Goal: Task Accomplishment & Management: Complete application form

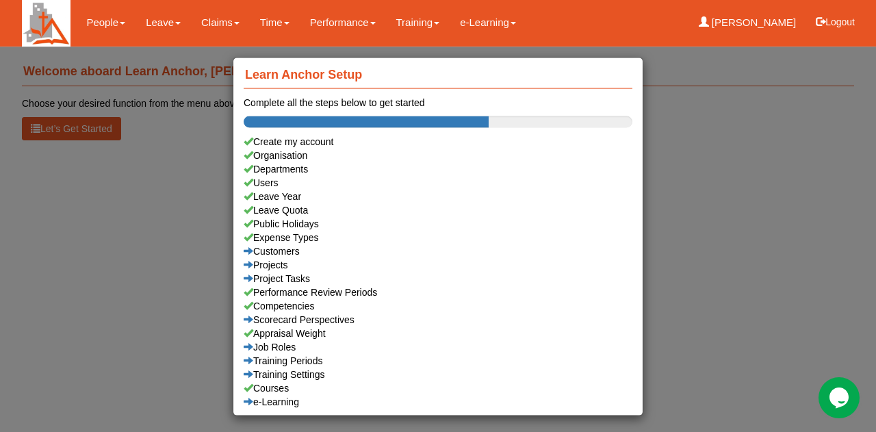
drag, startPoint x: 196, startPoint y: 228, endPoint x: 196, endPoint y: 172, distance: 56.1
click at [196, 226] on div "Learn Anchor Setup Complete all the steps below to get started Create my accoun…" at bounding box center [438, 216] width 876 height 432
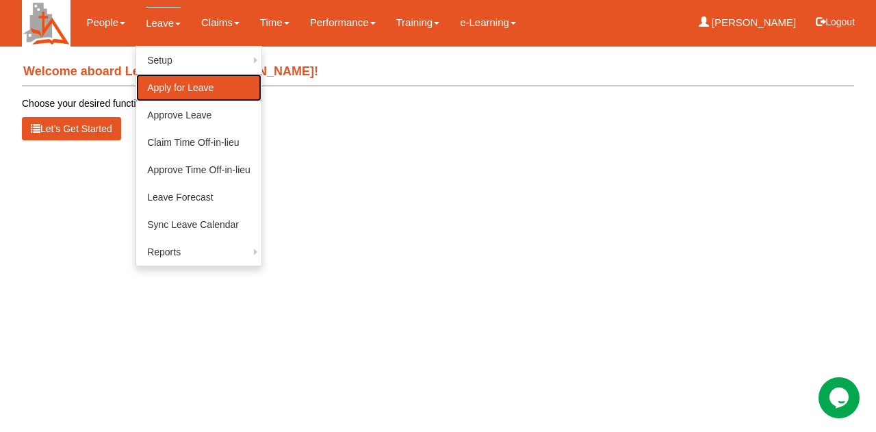
click at [171, 81] on link "Apply for Leave" at bounding box center [198, 87] width 125 height 27
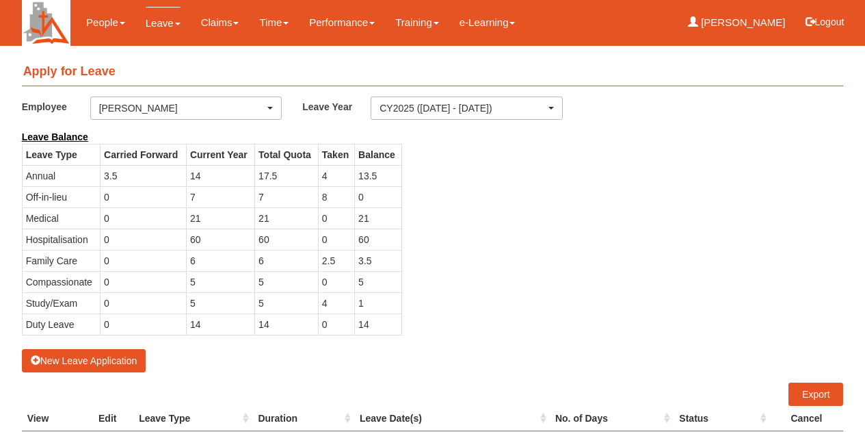
select select "50"
click at [84, 358] on button "New Leave Application" at bounding box center [84, 360] width 125 height 23
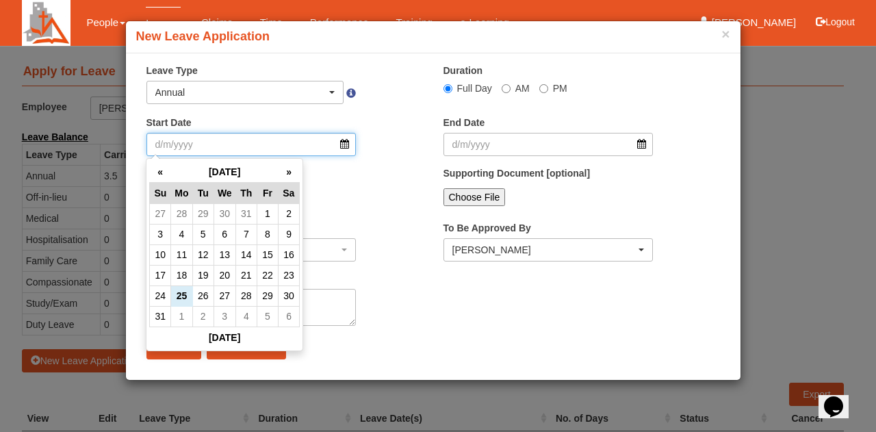
click at [346, 146] on input "Start Date" at bounding box center [251, 144] width 210 height 23
click at [290, 170] on th "»" at bounding box center [288, 171] width 21 height 21
click at [290, 169] on th "»" at bounding box center [288, 171] width 21 height 21
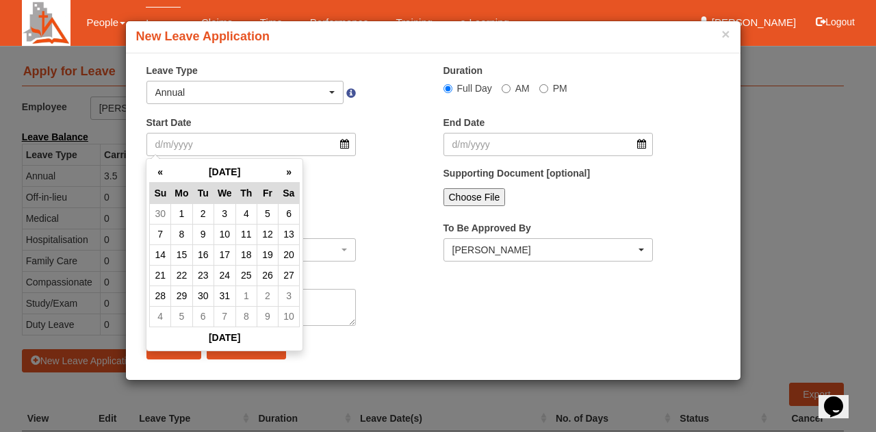
click at [290, 169] on th "»" at bounding box center [288, 171] width 21 height 21
click at [222, 236] on td "7" at bounding box center [224, 234] width 22 height 21
type input "[DATE]"
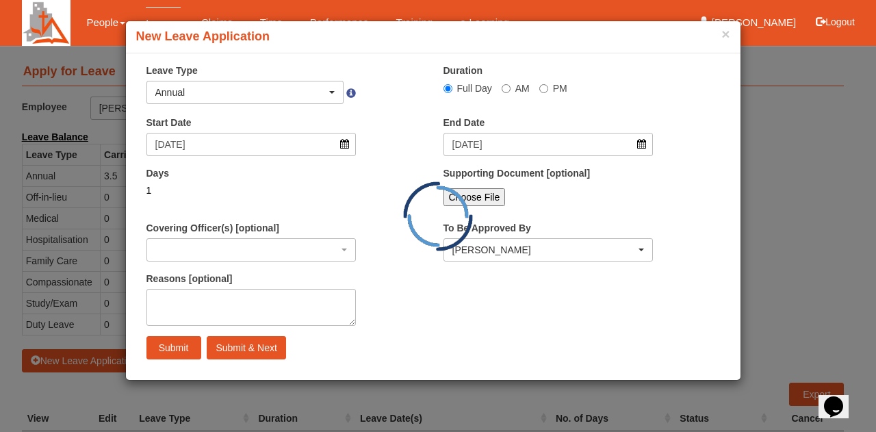
select select
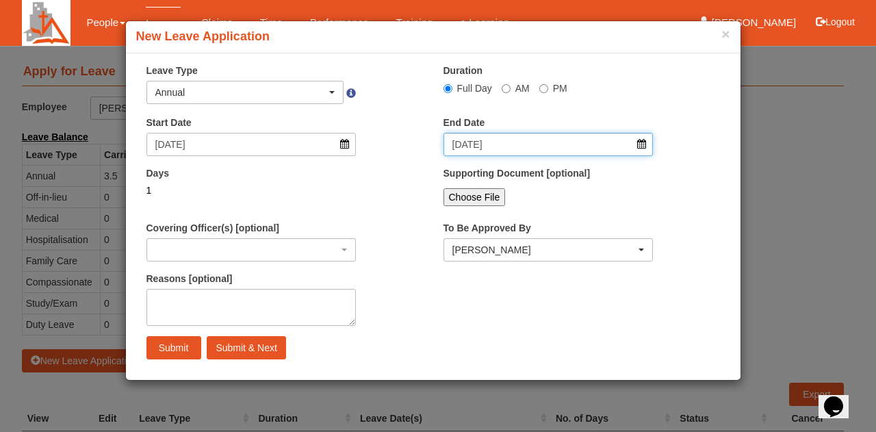
click at [552, 144] on input "[DATE]" at bounding box center [548, 144] width 210 height 23
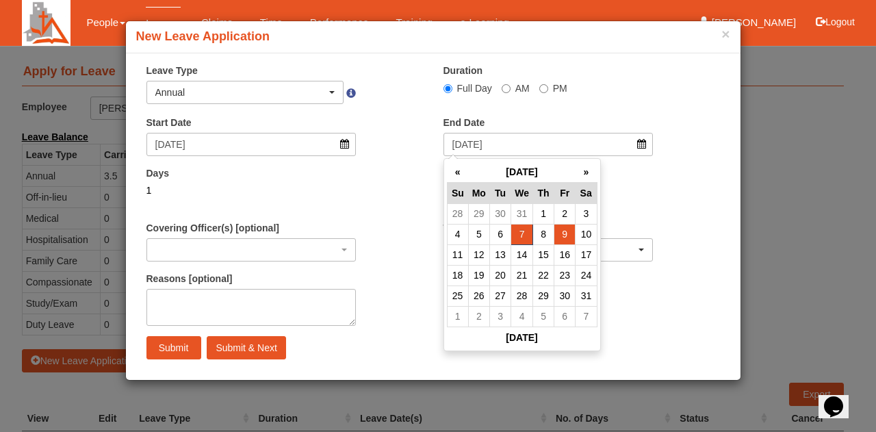
click at [565, 236] on td "9" at bounding box center [564, 234] width 21 height 21
type input "[DATE]"
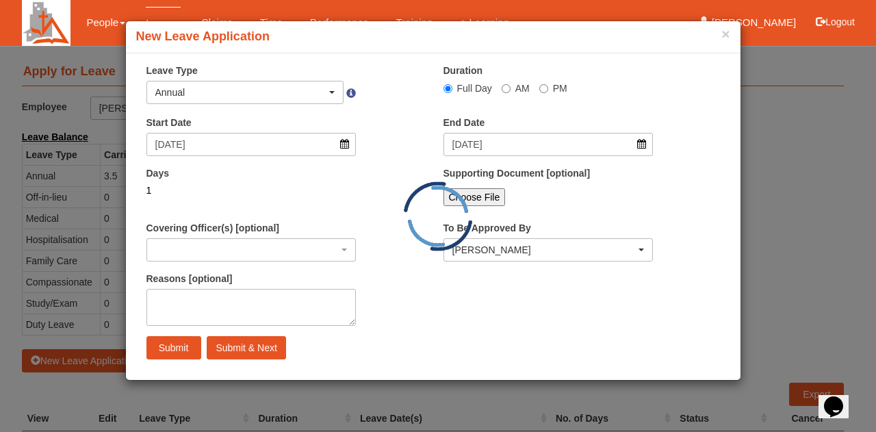
select select
click at [166, 345] on input "Submit" at bounding box center [173, 347] width 55 height 23
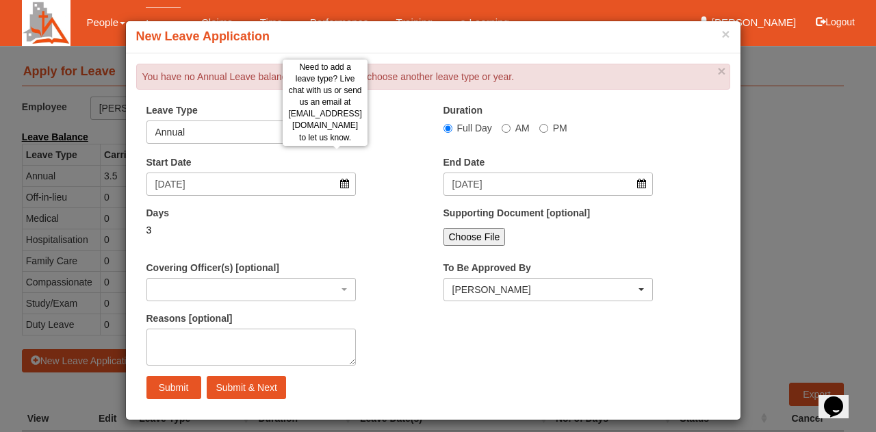
click at [346, 129] on span at bounding box center [351, 136] width 10 height 16
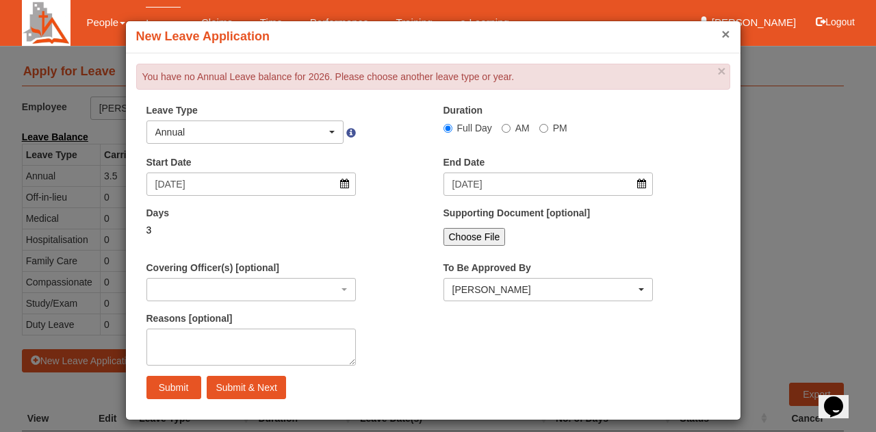
click at [721, 34] on button "×" at bounding box center [725, 34] width 8 height 14
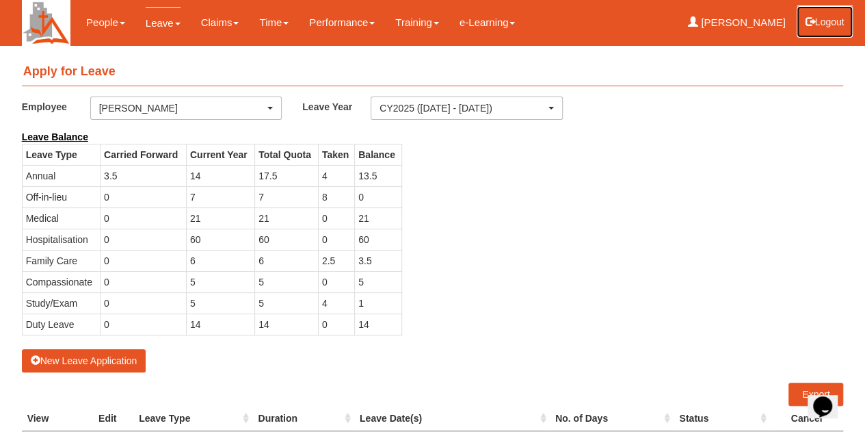
click at [822, 20] on button "Logout" at bounding box center [825, 21] width 58 height 33
